Goal: Transaction & Acquisition: Purchase product/service

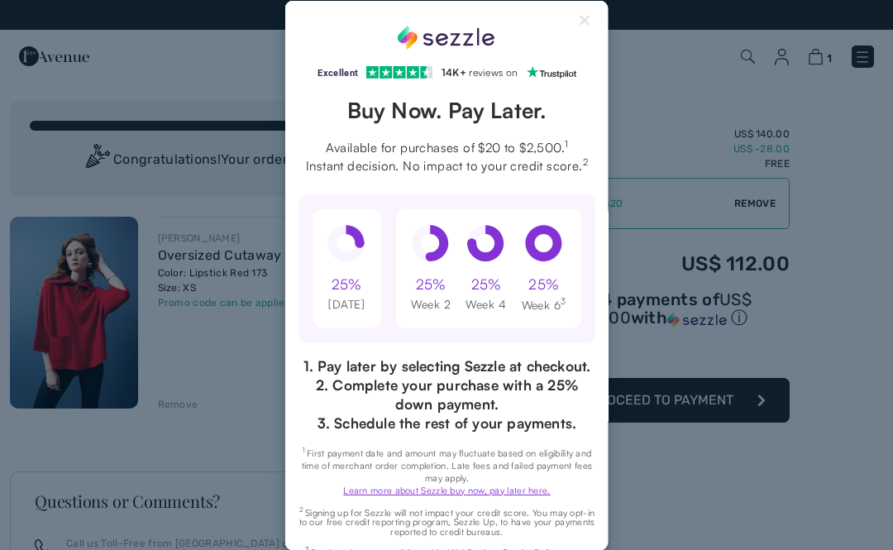
click at [591, 15] on button "Close Sezzle Modal" at bounding box center [586, 23] width 20 height 20
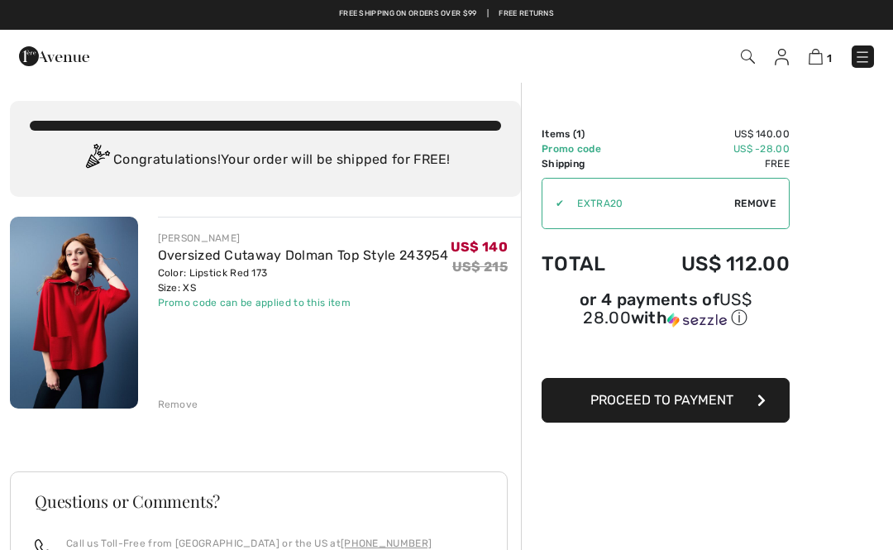
click at [639, 403] on span "Proceed to Payment" at bounding box center [662, 400] width 143 height 16
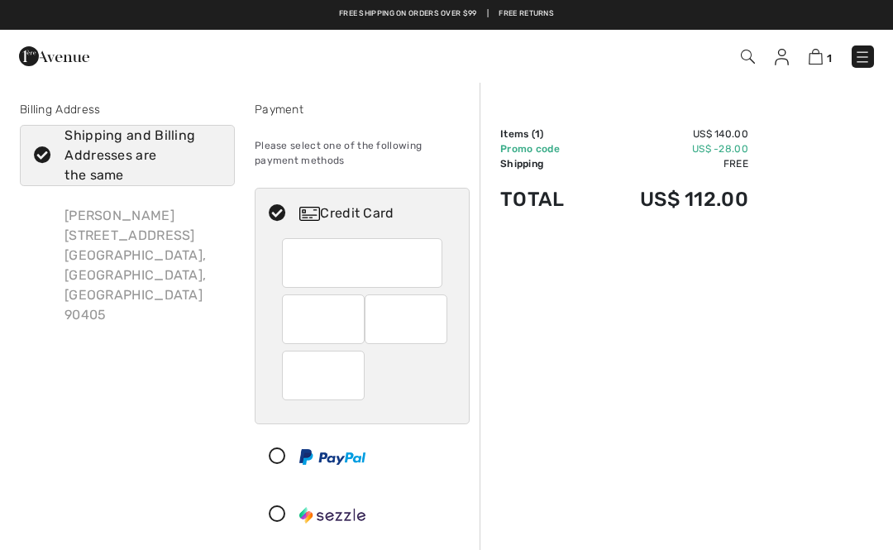
click at [360, 261] on div at bounding box center [362, 263] width 160 height 50
radio input "true"
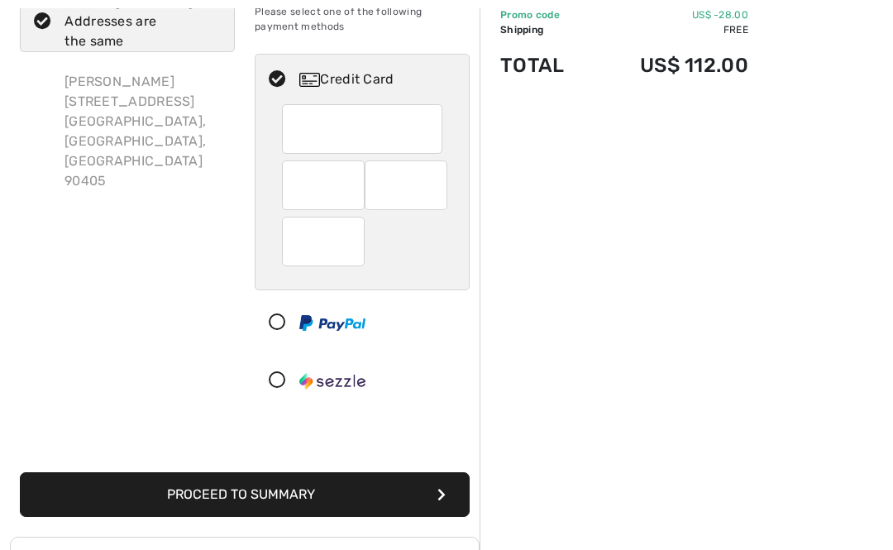
scroll to position [134, 0]
click at [343, 495] on button "Proceed to Summary" at bounding box center [245, 494] width 450 height 45
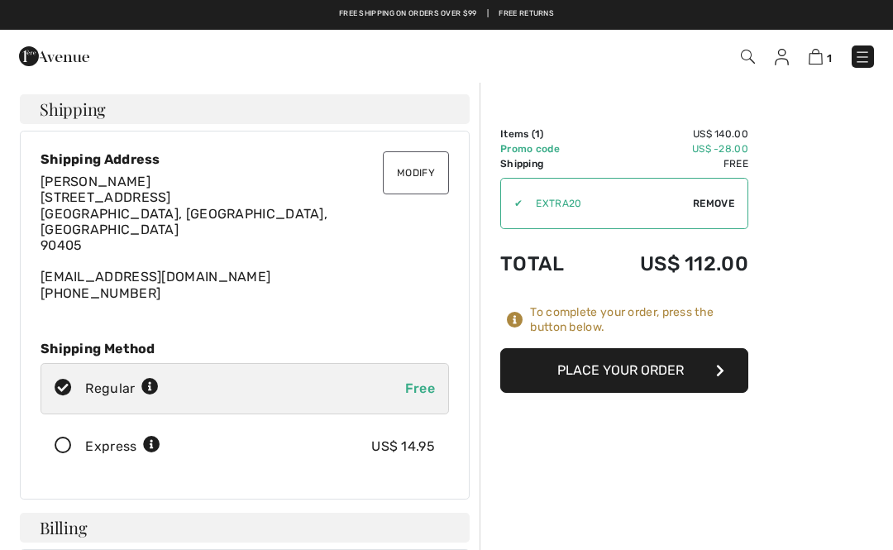
click at [673, 391] on button "Place Your Order" at bounding box center [624, 370] width 248 height 45
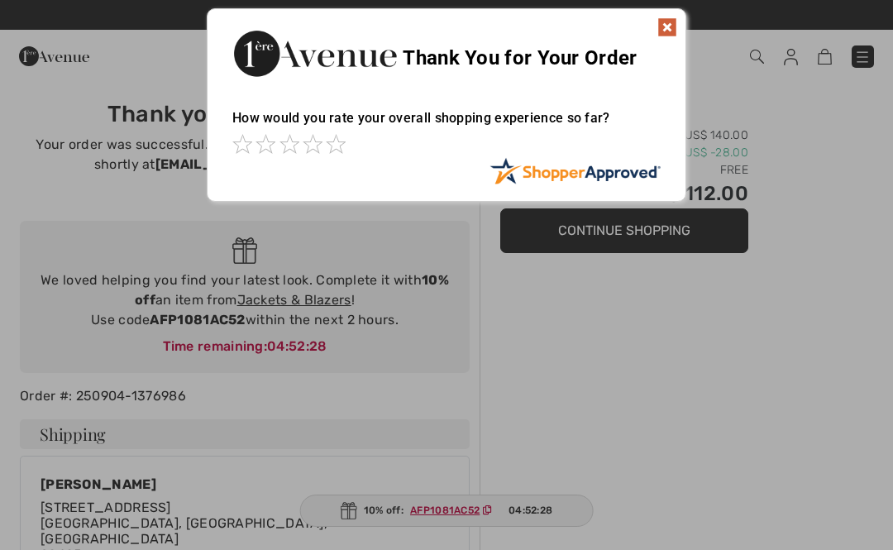
click at [662, 22] on img at bounding box center [668, 27] width 20 height 20
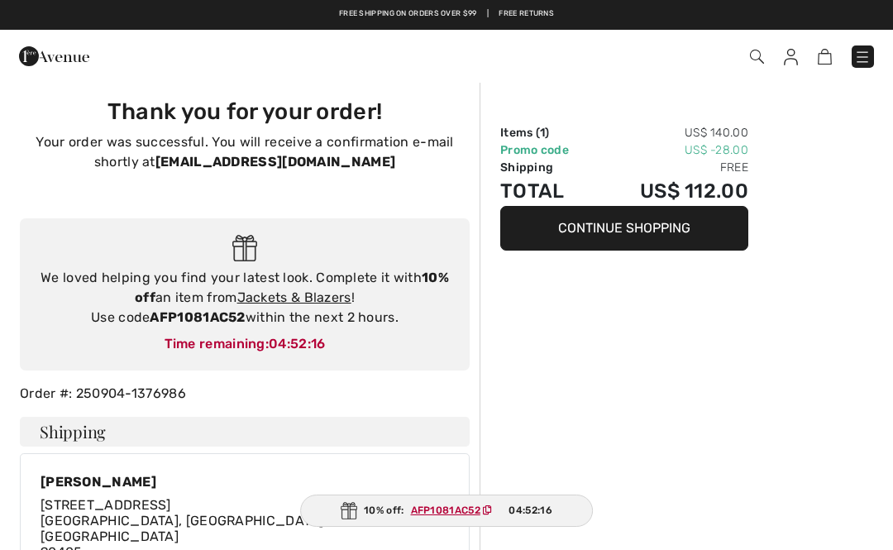
scroll to position [2, 0]
